Goal: Obtain resource: Download file/media

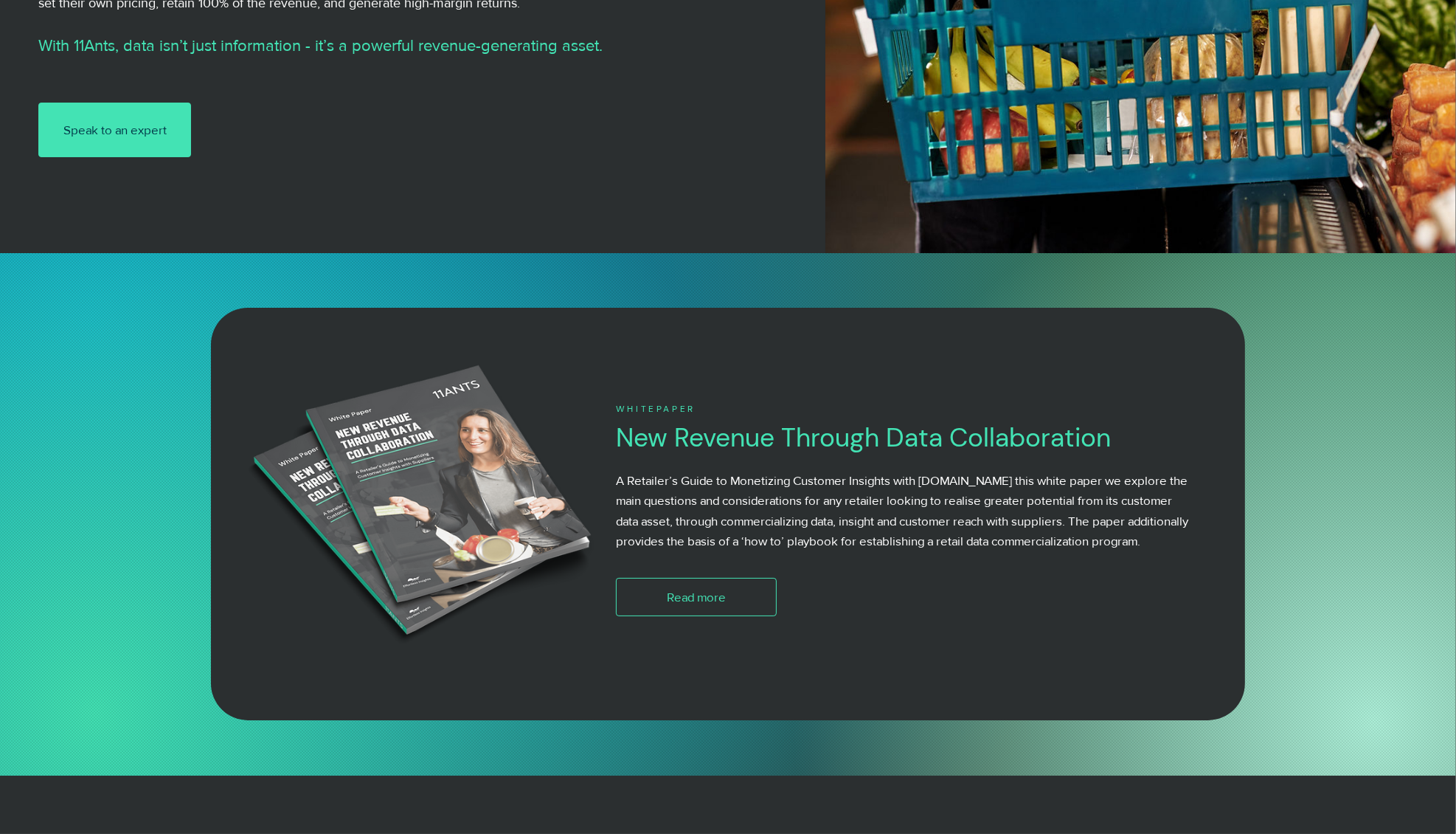
scroll to position [650, 0]
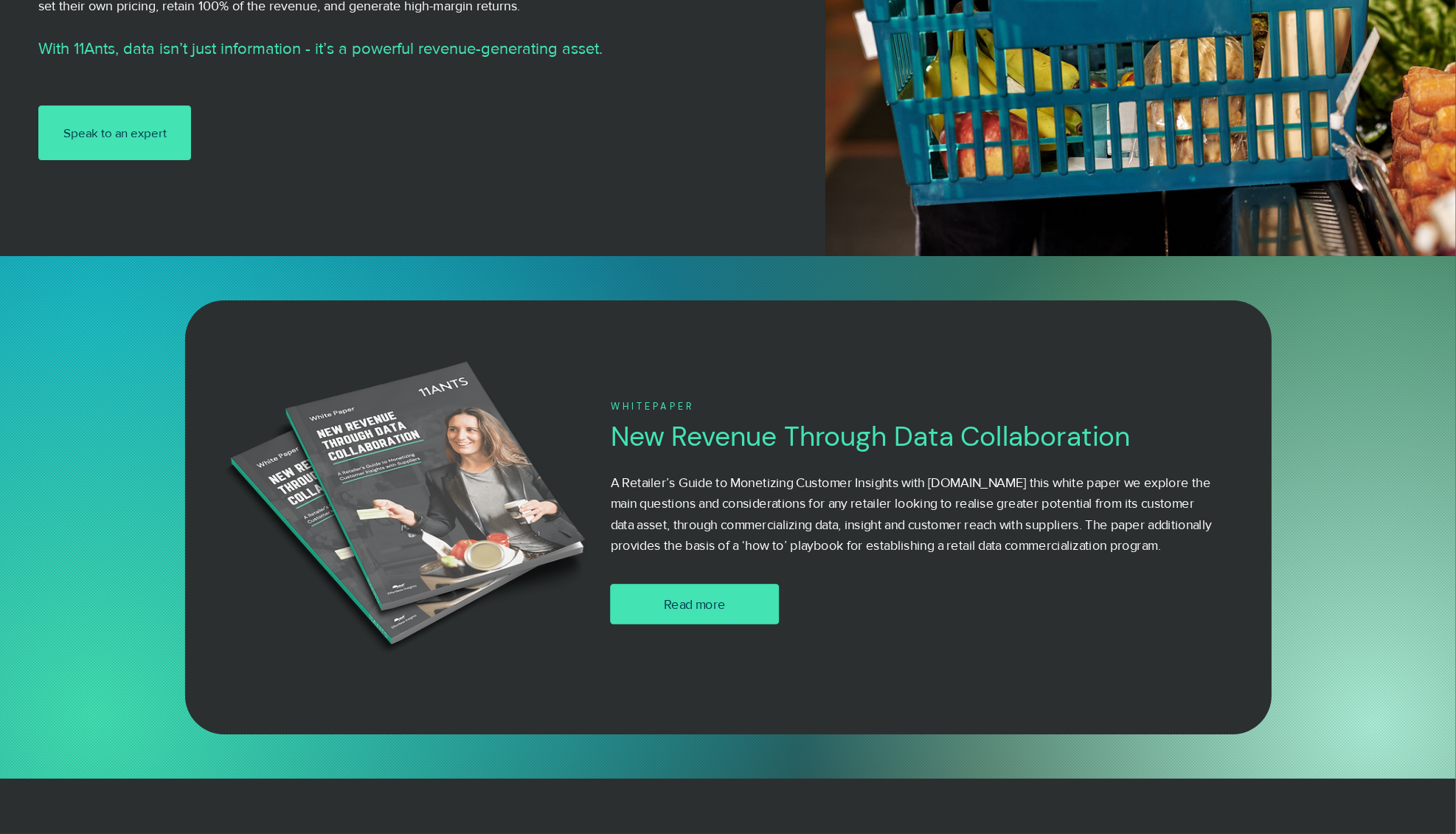
click at [702, 612] on span "Read more" at bounding box center [694, 603] width 62 height 18
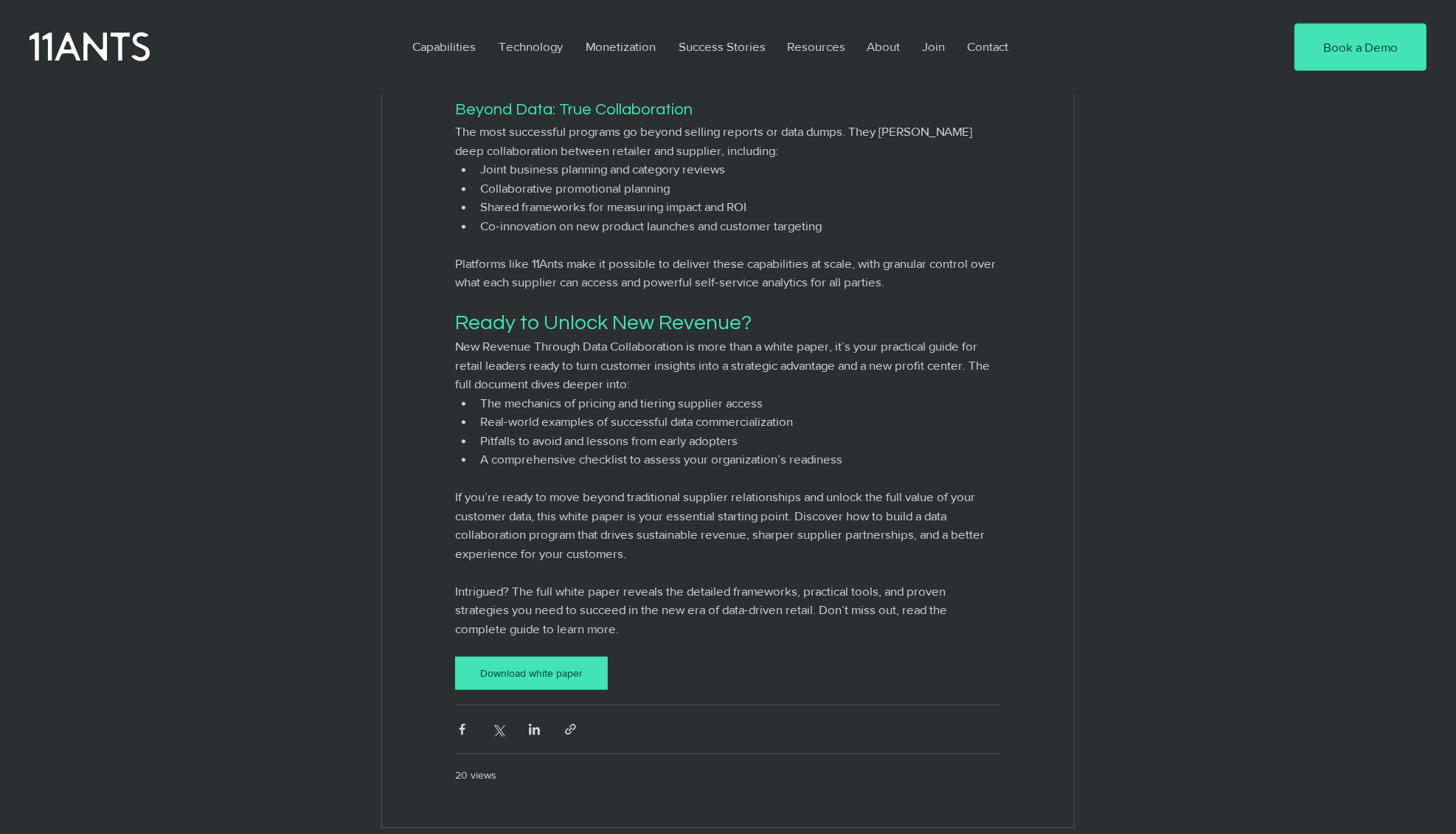
scroll to position [2094, 0]
click at [561, 679] on div "Download white paper" at bounding box center [531, 672] width 135 height 15
